Goal: Information Seeking & Learning: Learn about a topic

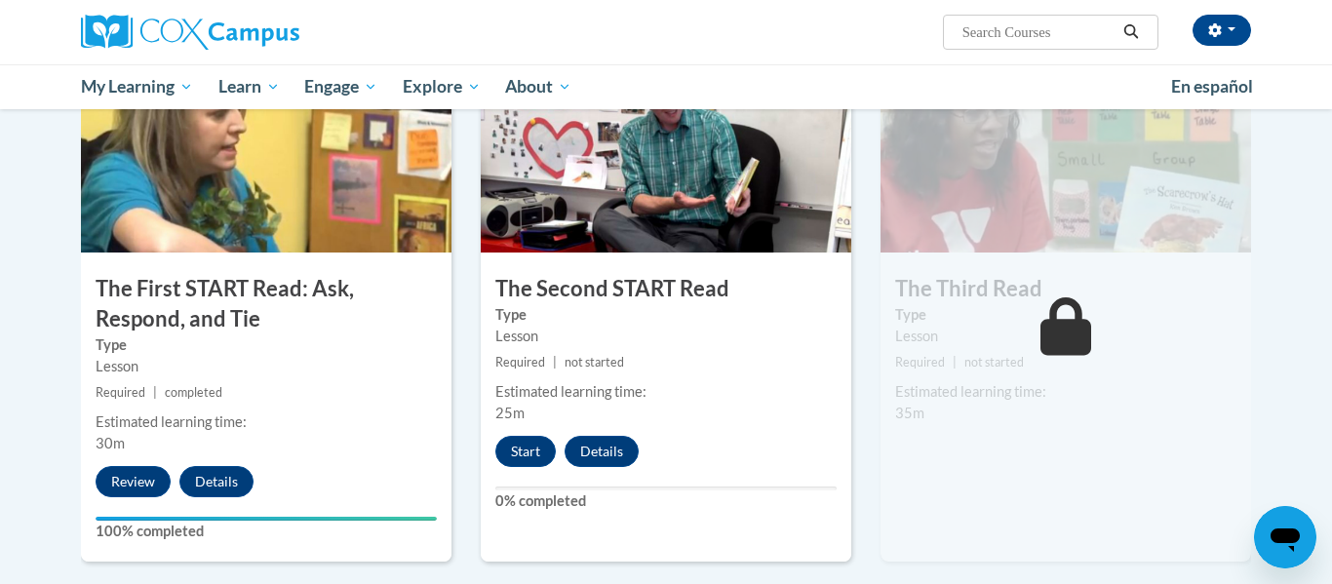
scroll to position [1009, 0]
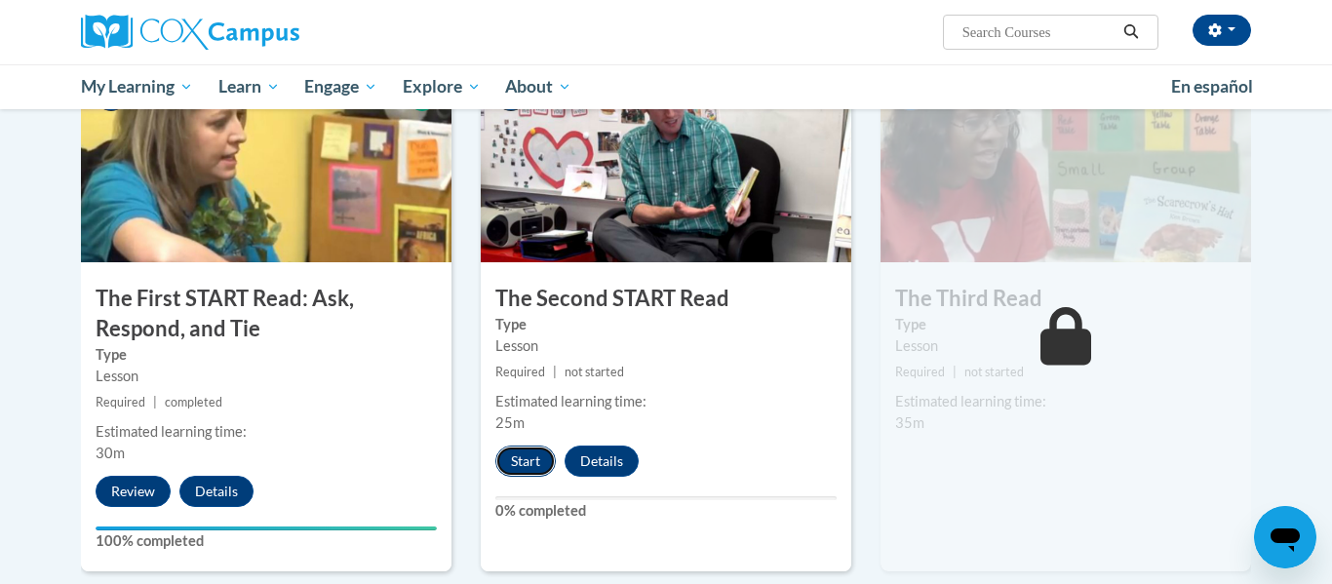
click at [538, 457] on button "Start" at bounding box center [525, 461] width 60 height 31
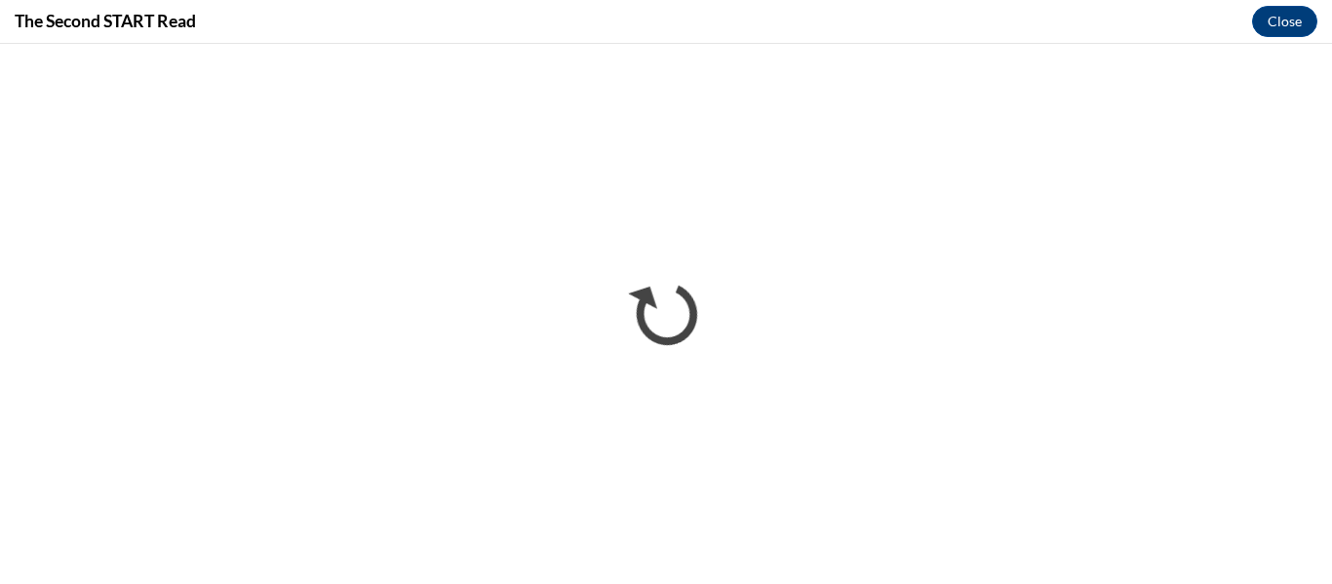
scroll to position [0, 0]
